Goal: Information Seeking & Learning: Learn about a topic

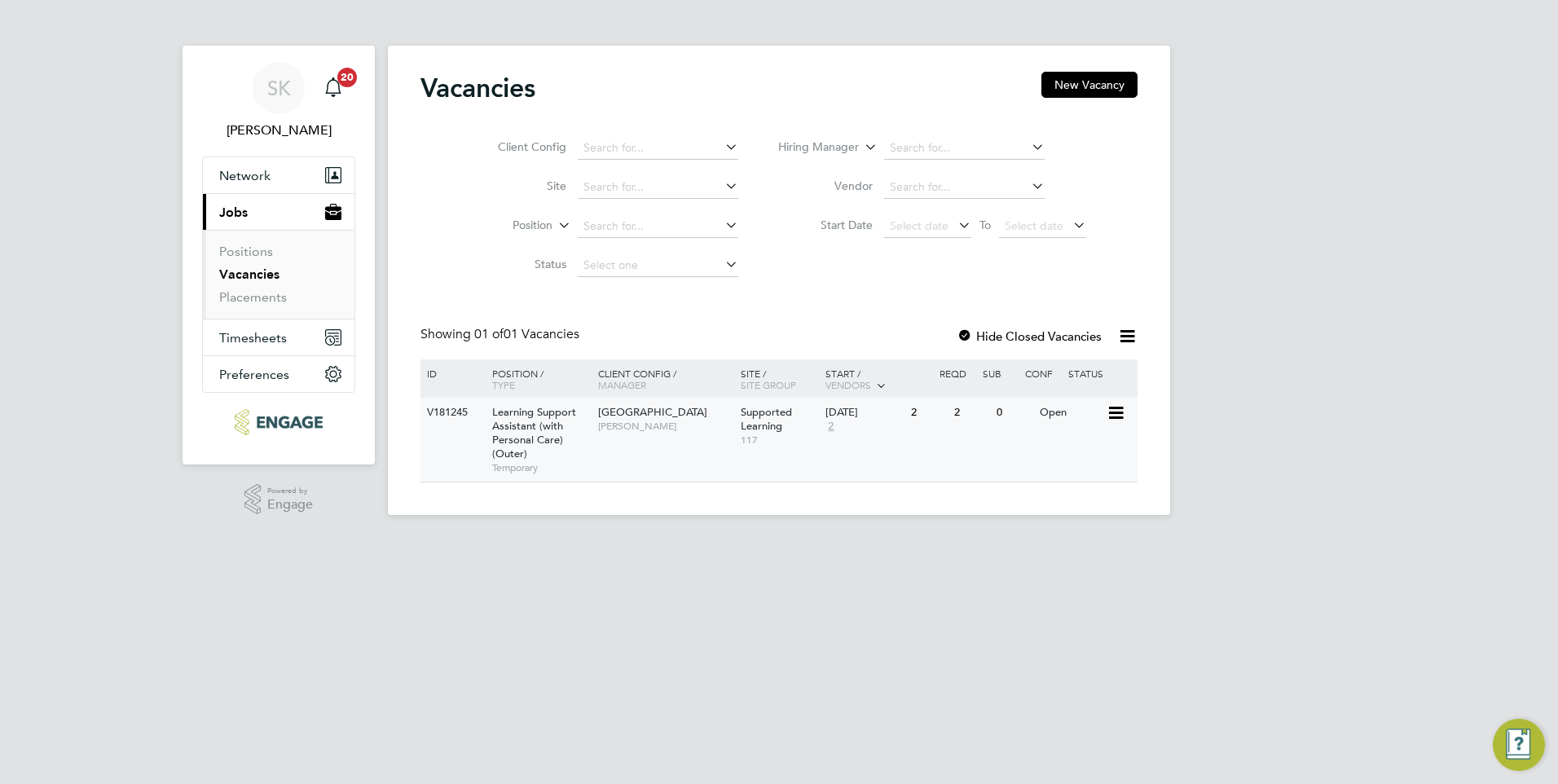
click at [521, 421] on span "Learning Support Assistant (with Personal Care) (Outer)" at bounding box center [533, 433] width 84 height 56
click at [251, 274] on link "Vacancies" at bounding box center [249, 275] width 60 height 16
click at [520, 417] on span "Learning Support Assistant (with Personal Care) (Outer)" at bounding box center [533, 433] width 84 height 56
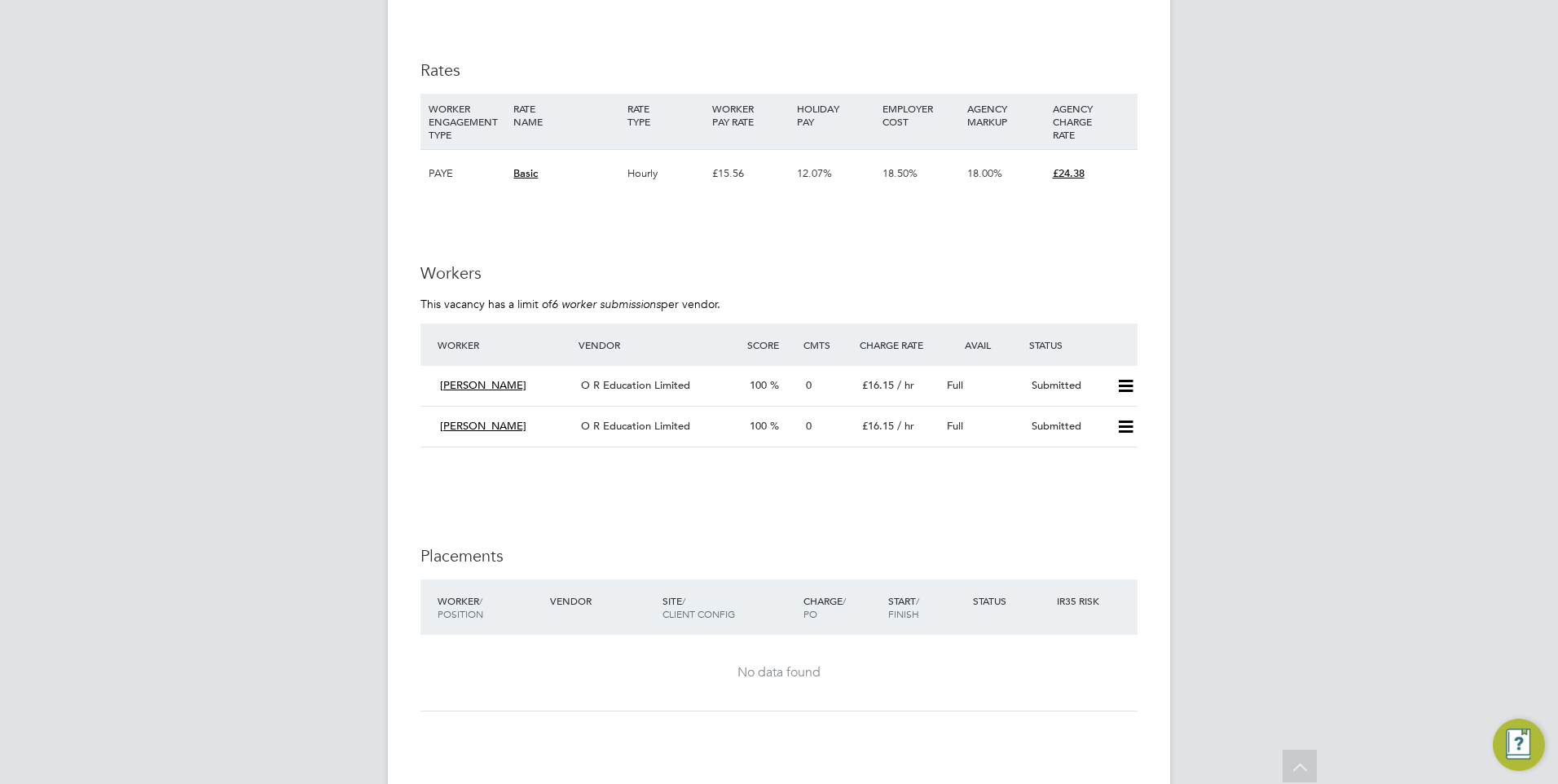
scroll to position [2998, 0]
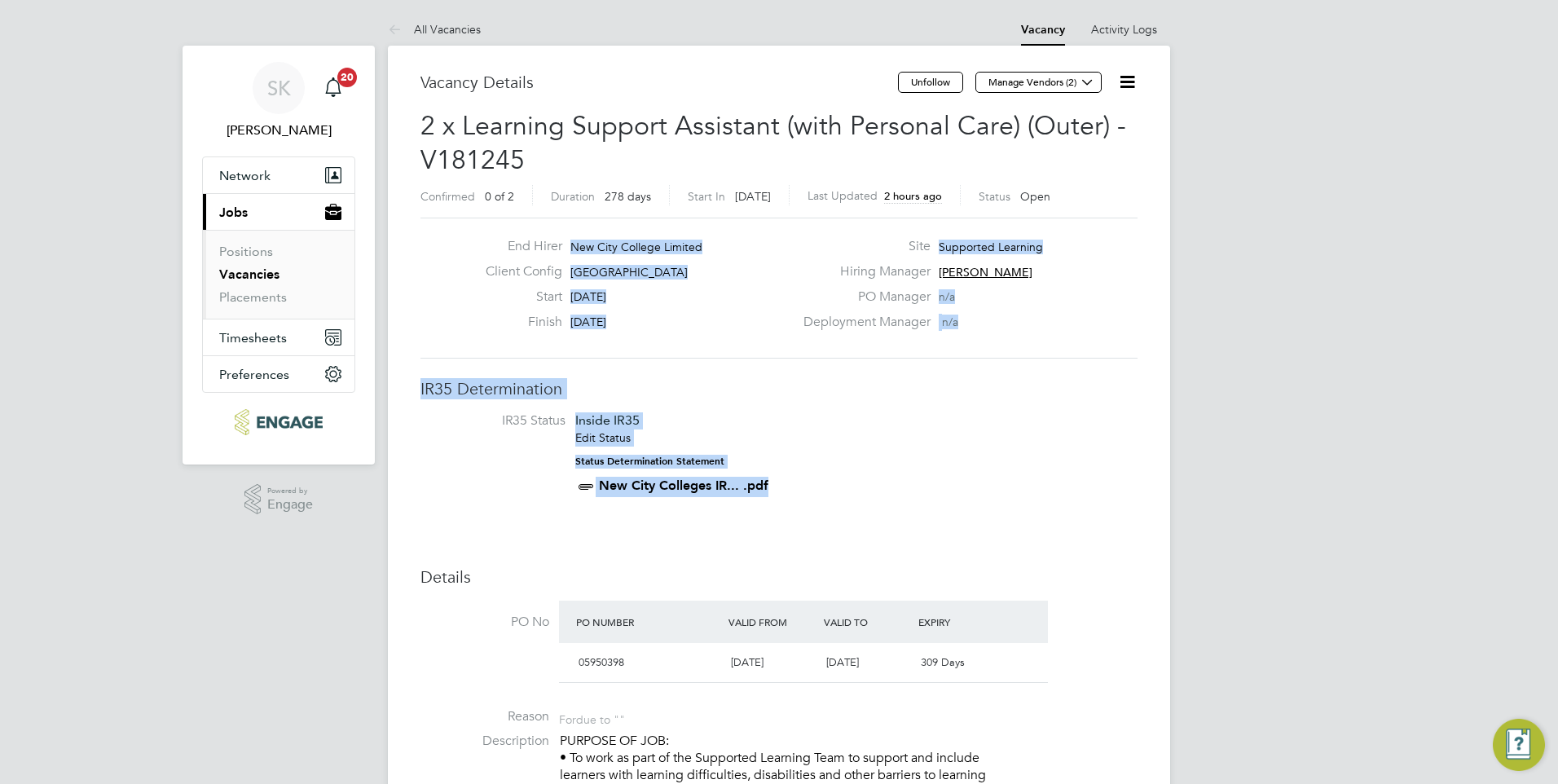
drag, startPoint x: 1539, startPoint y: 192, endPoint x: 1551, endPoint y: 406, distance: 214.3
drag, startPoint x: 1551, startPoint y: 406, endPoint x: 1495, endPoint y: 392, distance: 57.7
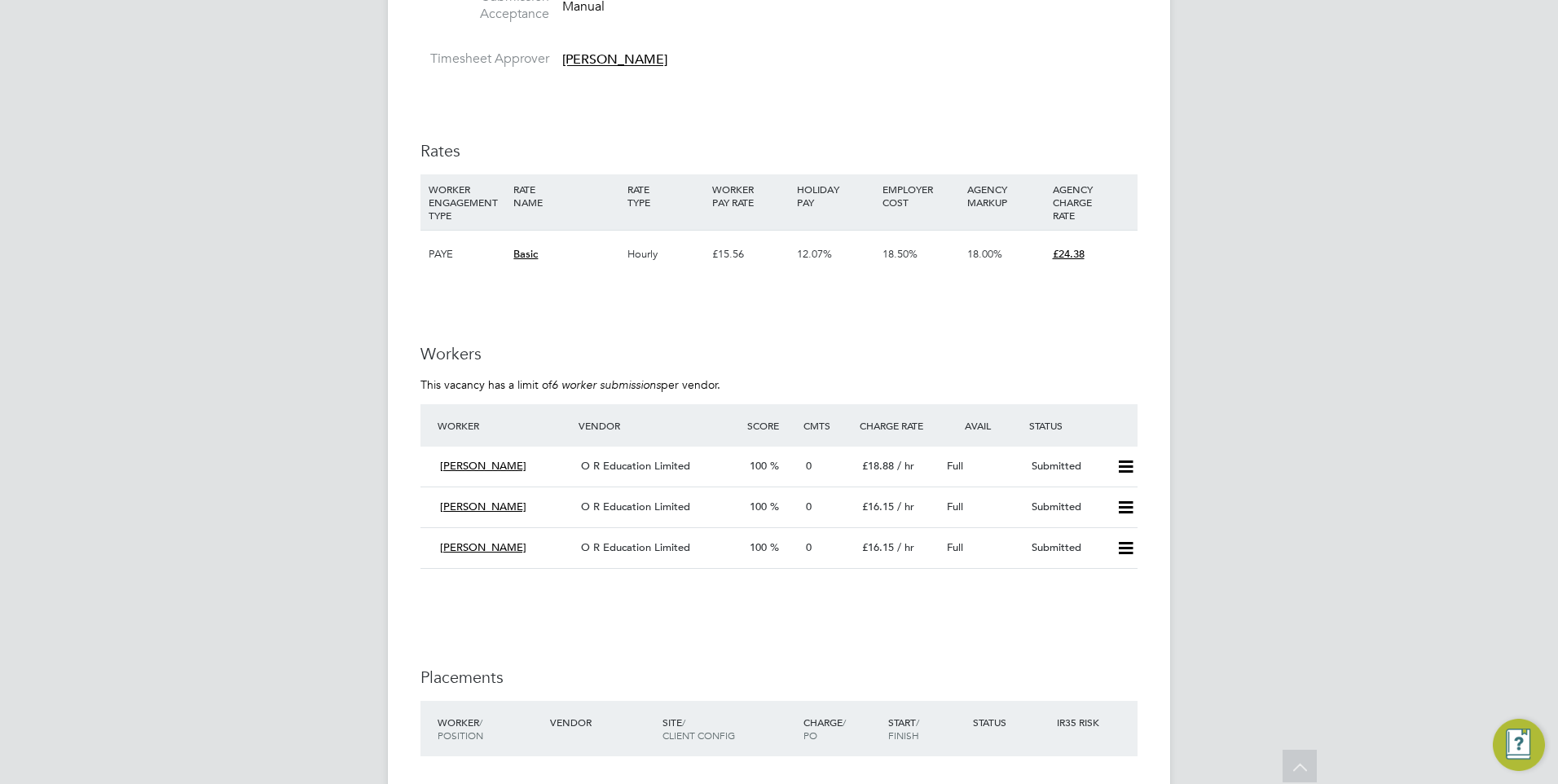
scroll to position [2966, 0]
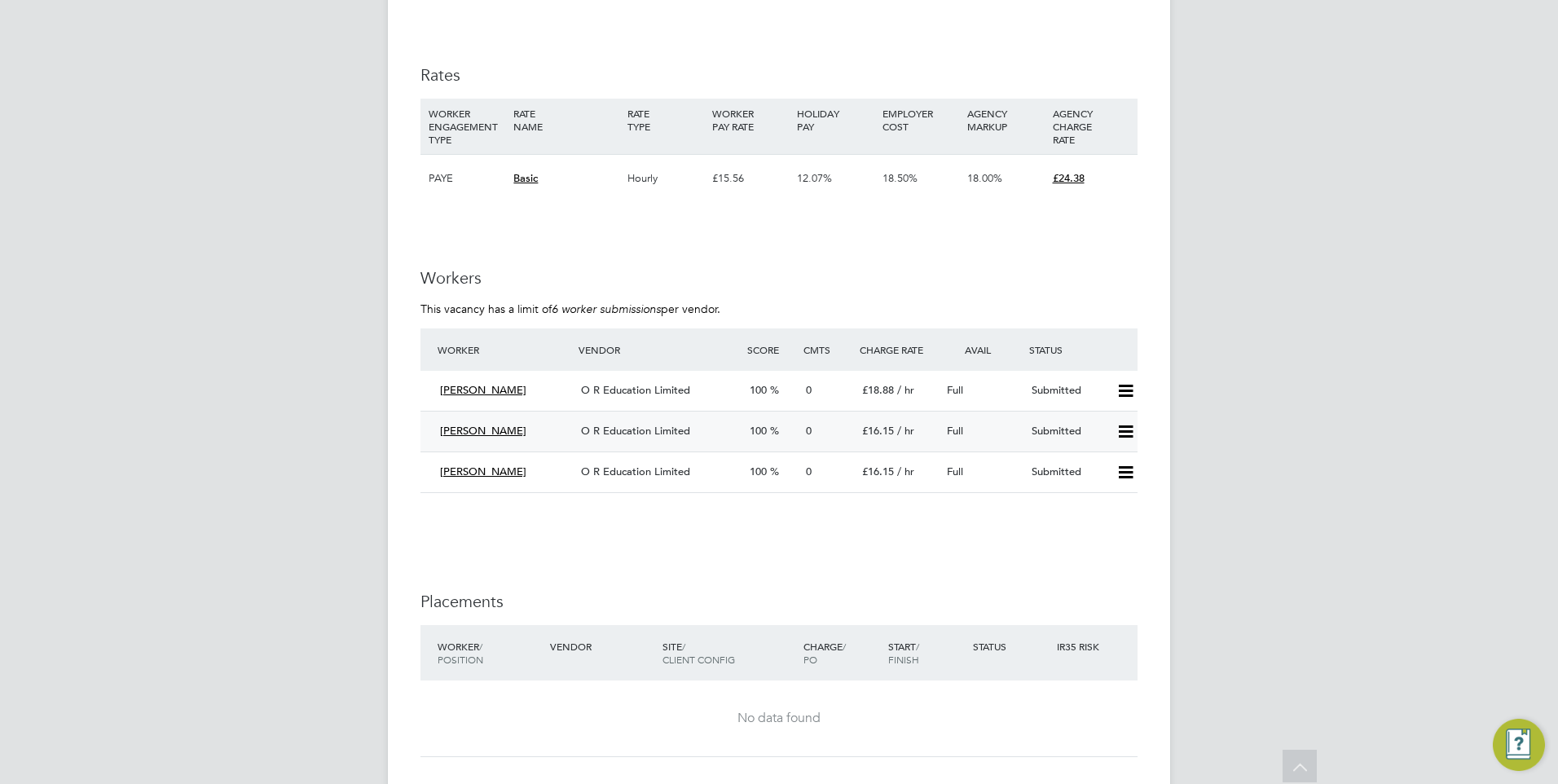
click at [466, 427] on span "[PERSON_NAME]" at bounding box center [483, 431] width 87 height 14
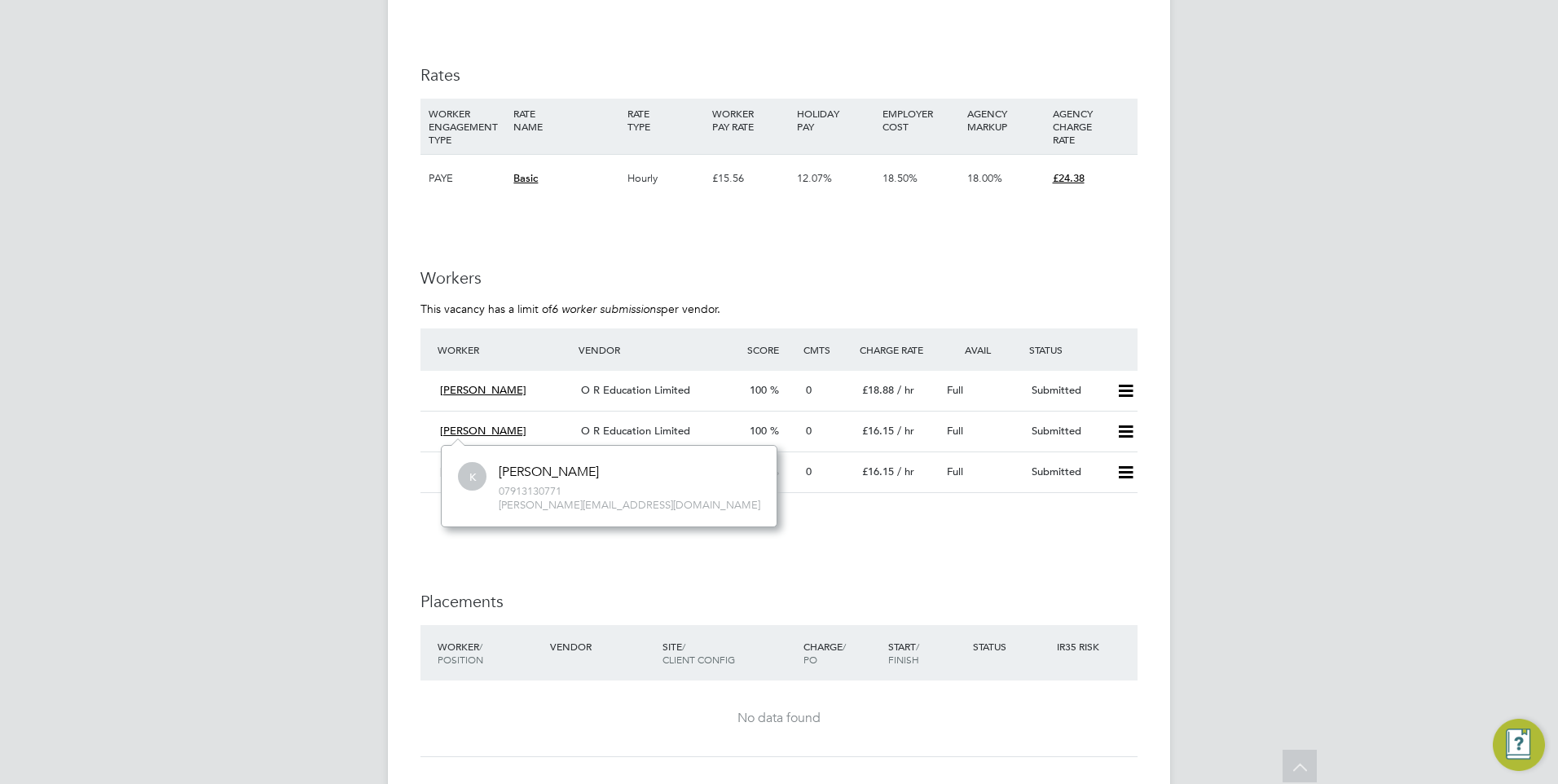
click at [737, 514] on li at bounding box center [779, 517] width 717 height 16
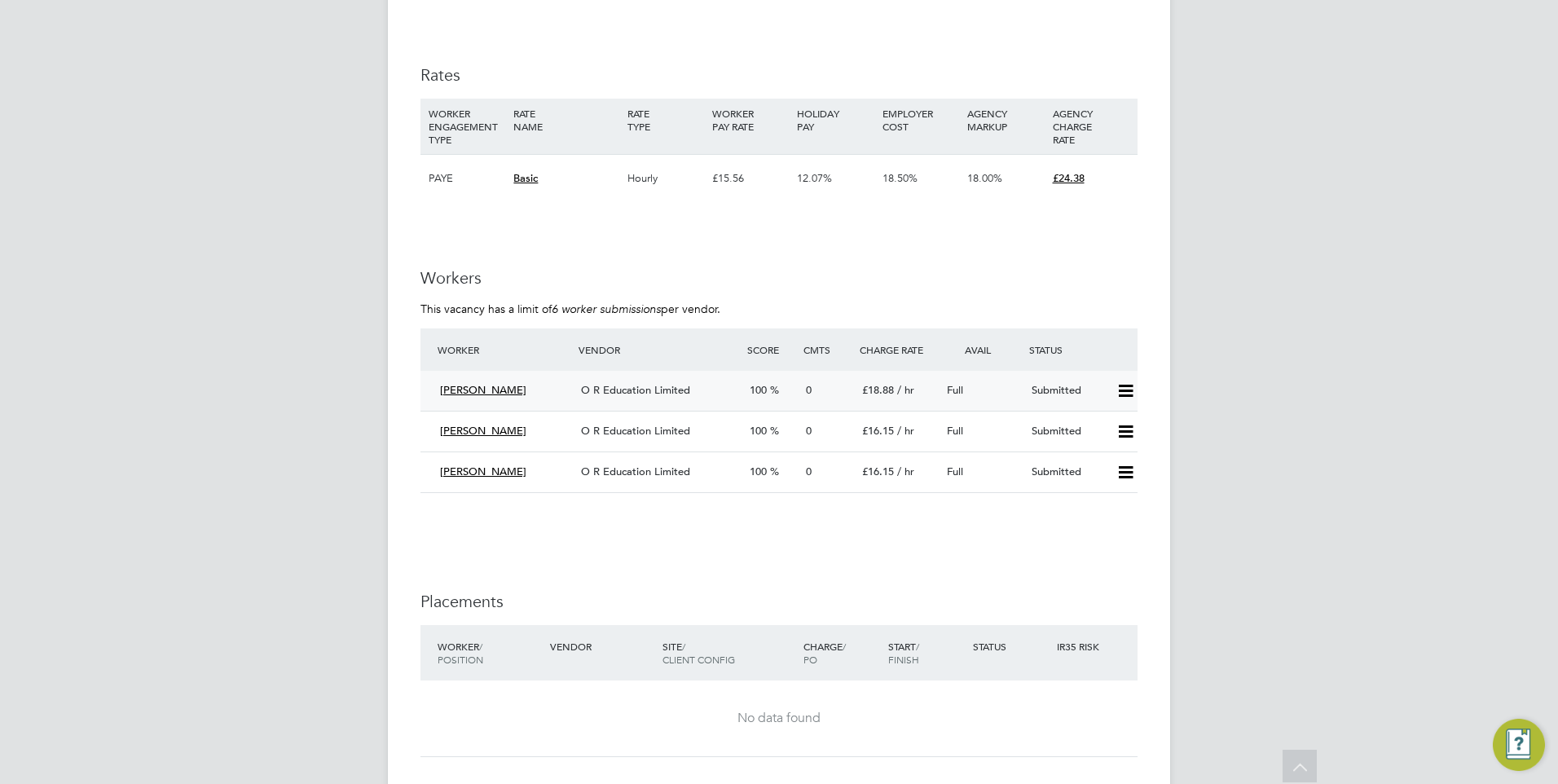
click at [466, 394] on span "[PERSON_NAME]" at bounding box center [483, 390] width 87 height 14
